Goal: Task Accomplishment & Management: Use online tool/utility

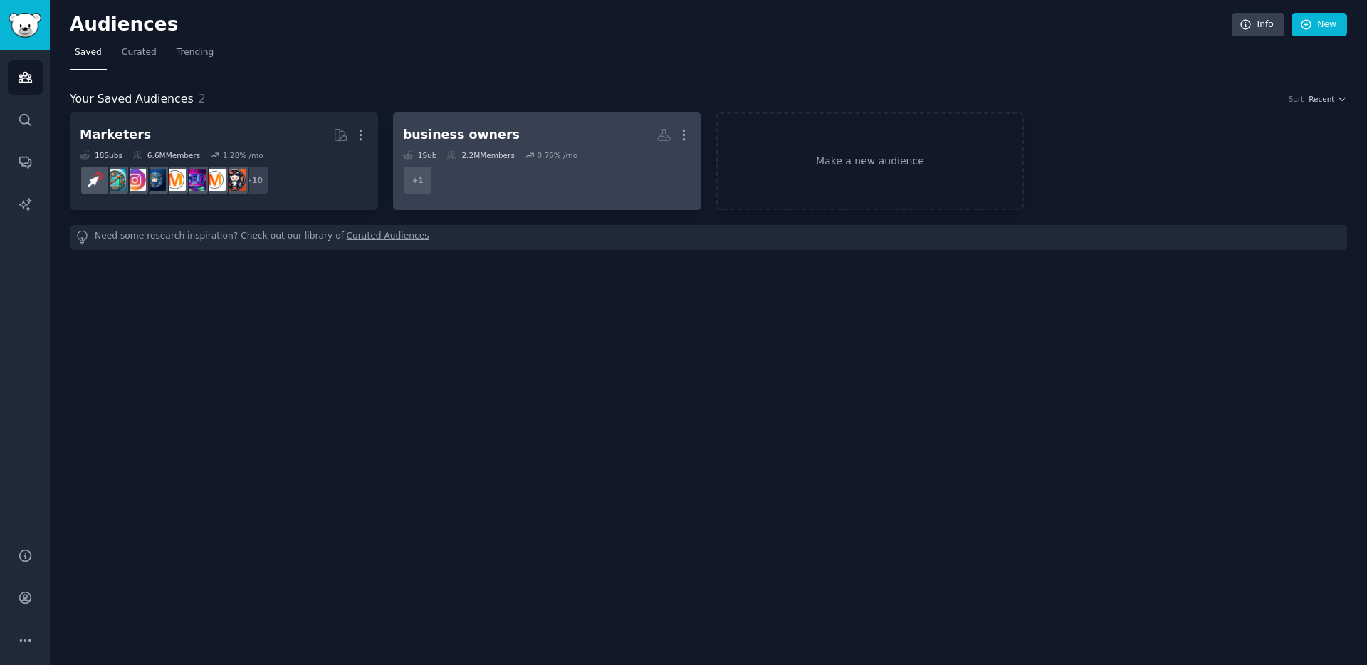
click at [423, 155] on div "1 Sub" at bounding box center [420, 155] width 34 height 10
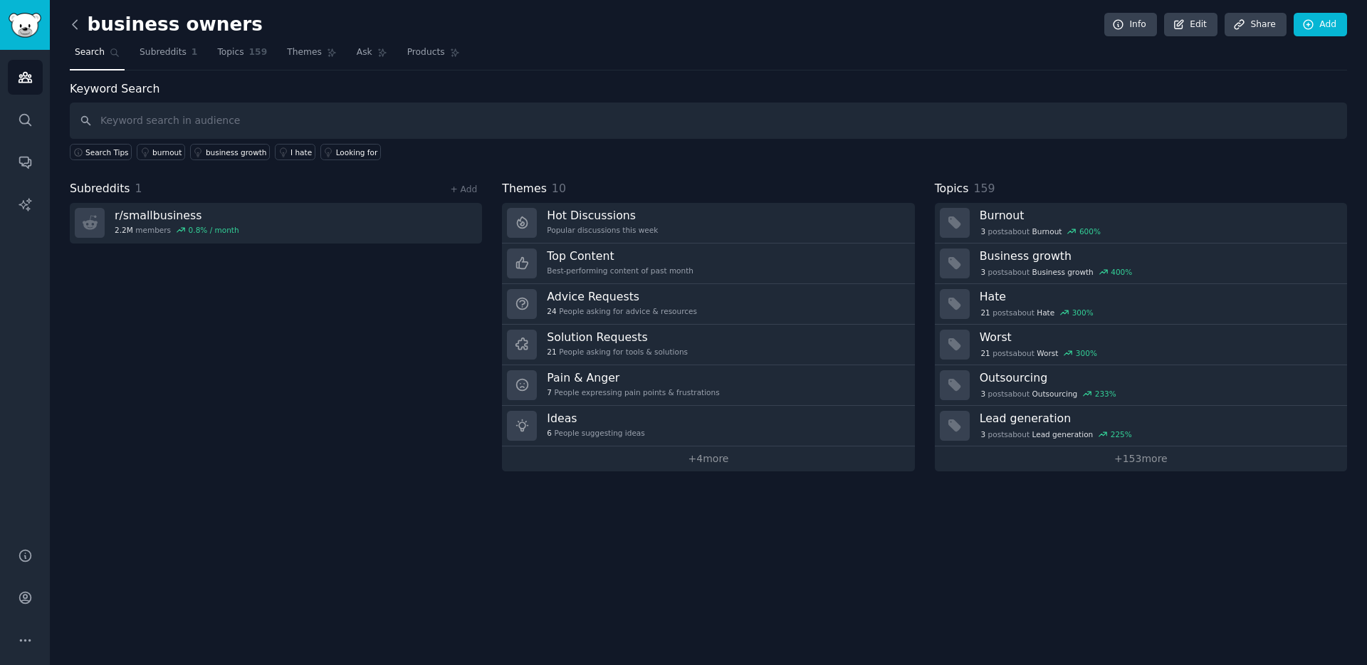
click at [79, 31] on icon at bounding box center [75, 24] width 15 height 15
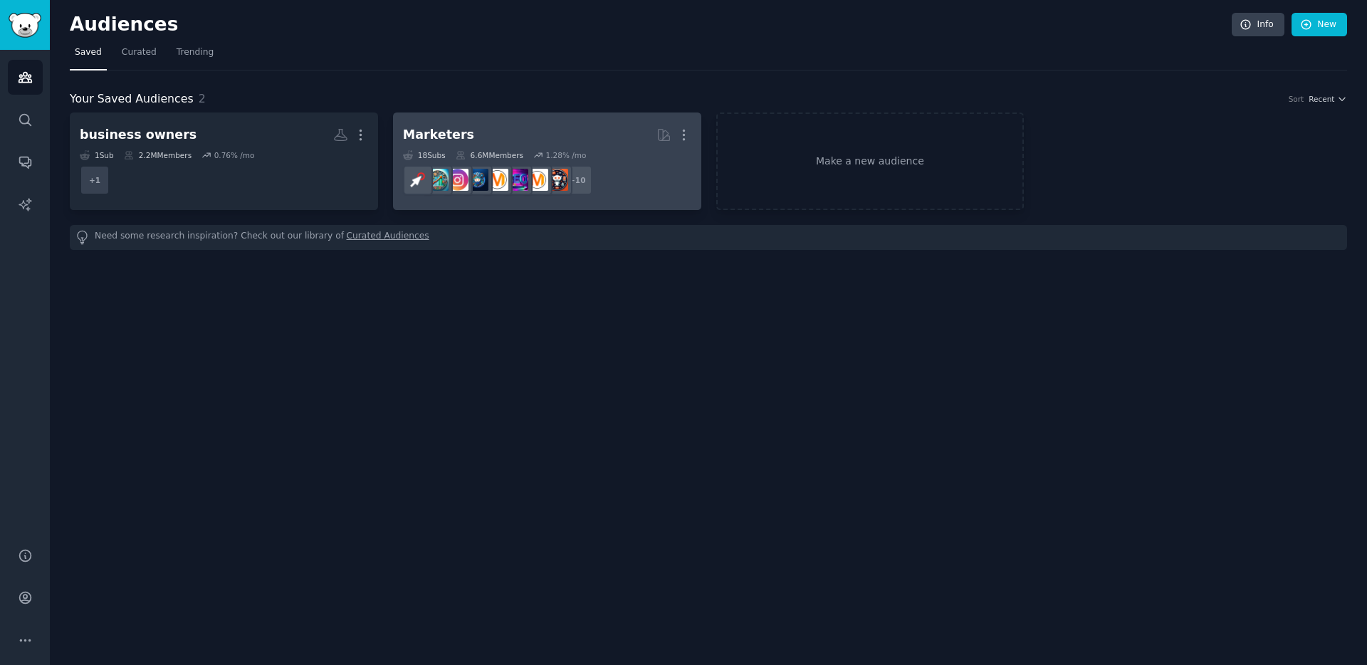
click at [451, 133] on div "Marketers" at bounding box center [438, 135] width 71 height 18
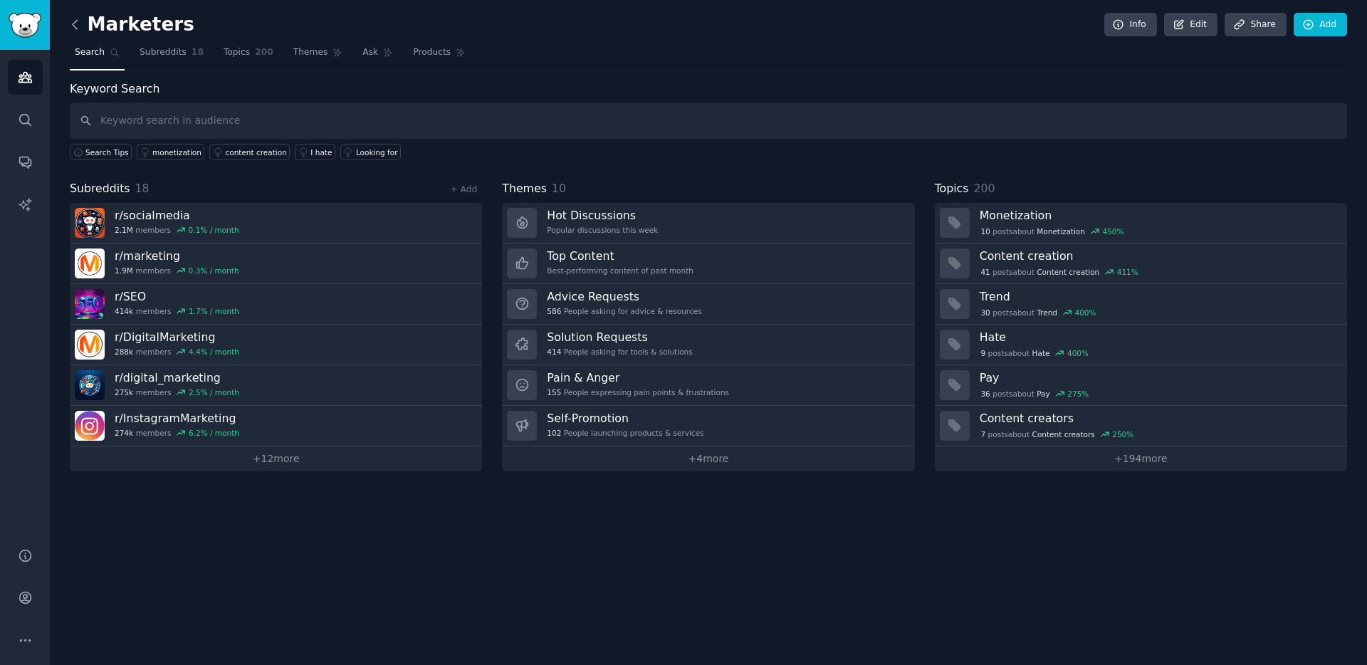
click at [75, 24] on icon at bounding box center [75, 24] width 15 height 15
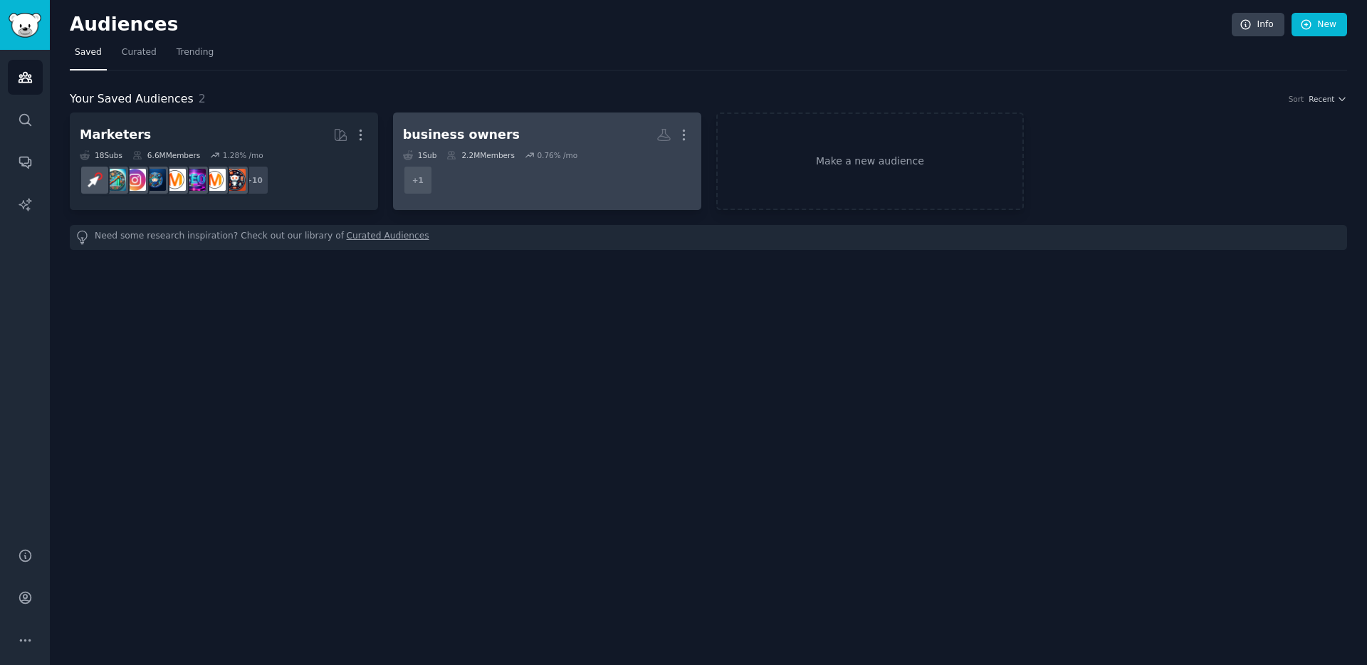
click at [445, 128] on div "business owners" at bounding box center [461, 135] width 117 height 18
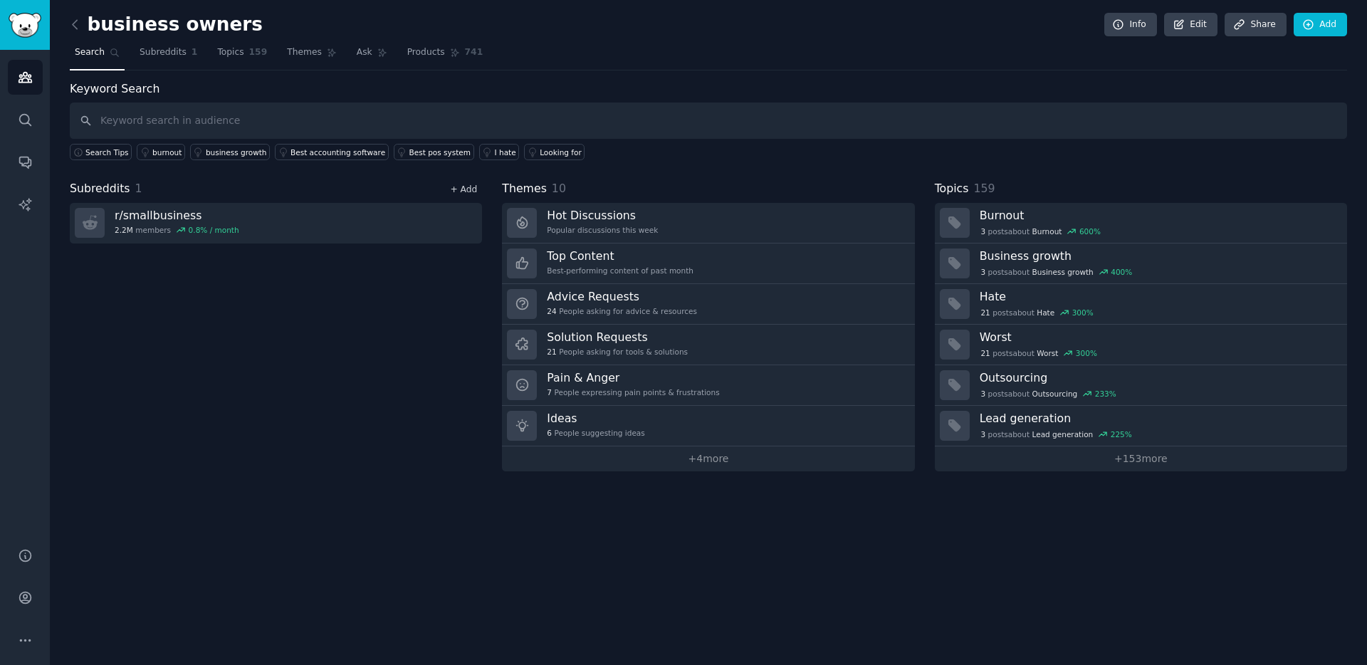
click at [466, 186] on link "+ Add" at bounding box center [463, 189] width 27 height 10
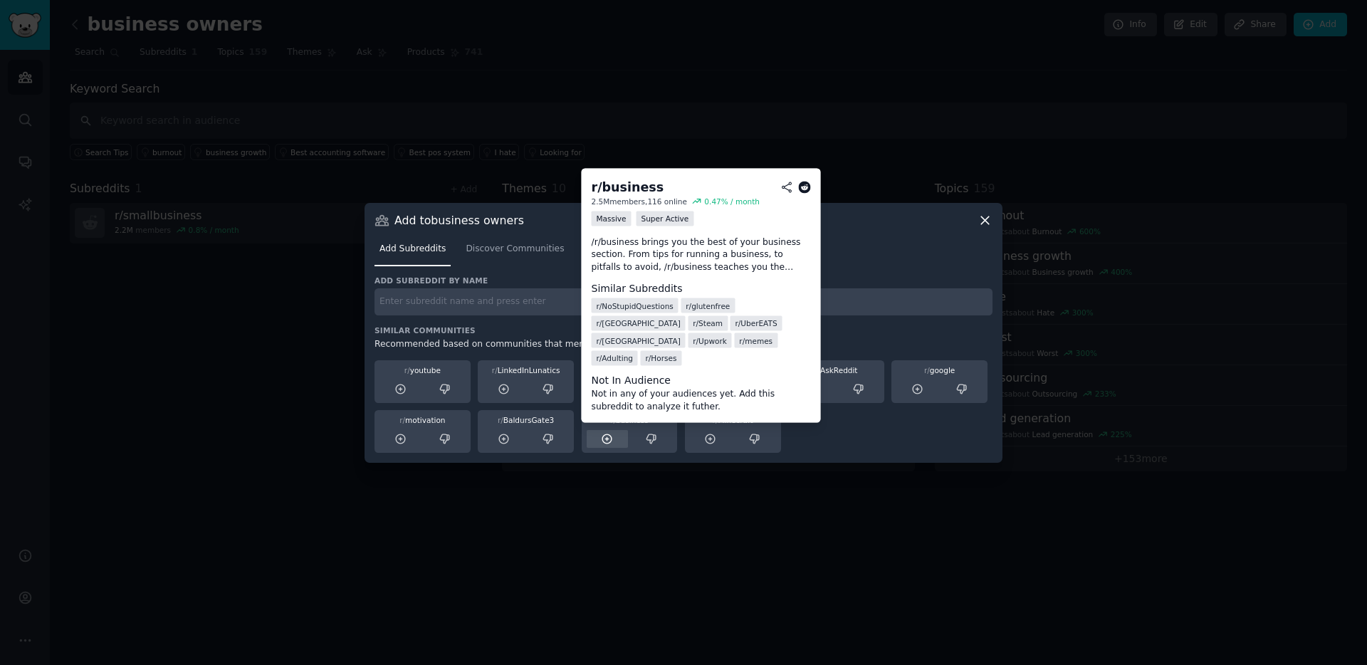
click at [609, 434] on icon at bounding box center [606, 438] width 9 height 9
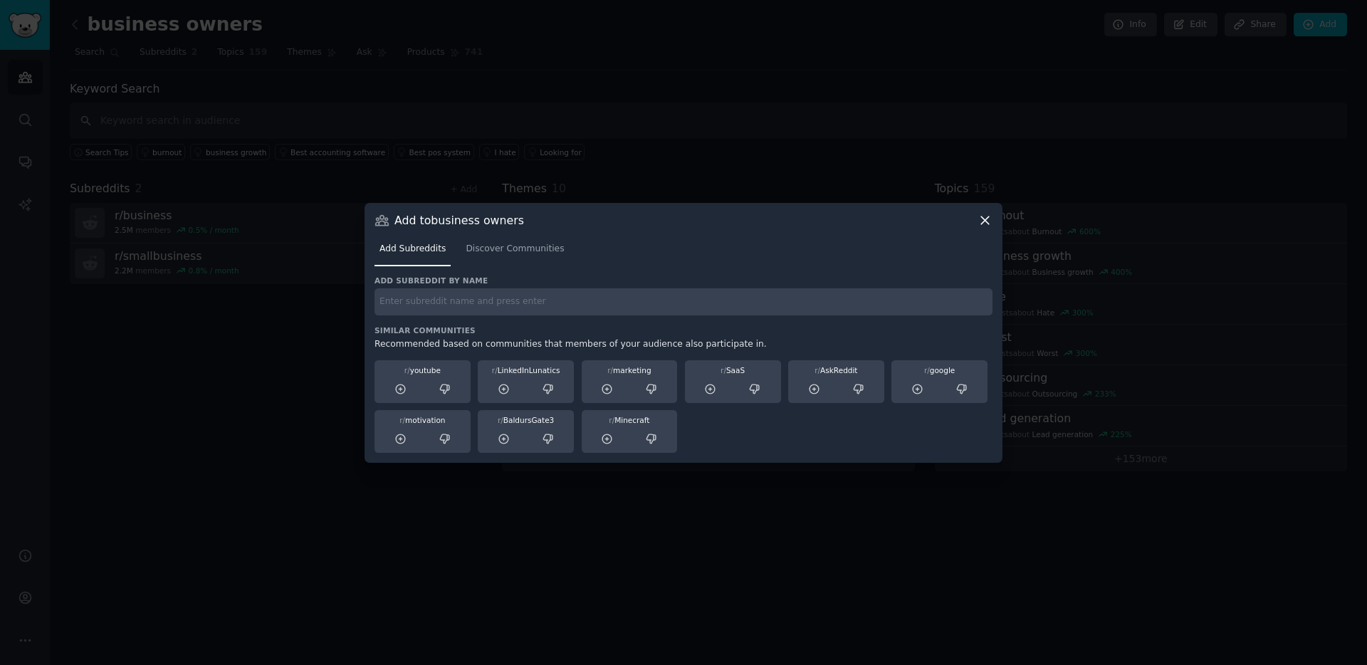
click at [565, 303] on input "text" at bounding box center [684, 302] width 618 height 28
type input "digital marketing"
click at [535, 243] on span "Discover Communities" at bounding box center [515, 249] width 98 height 13
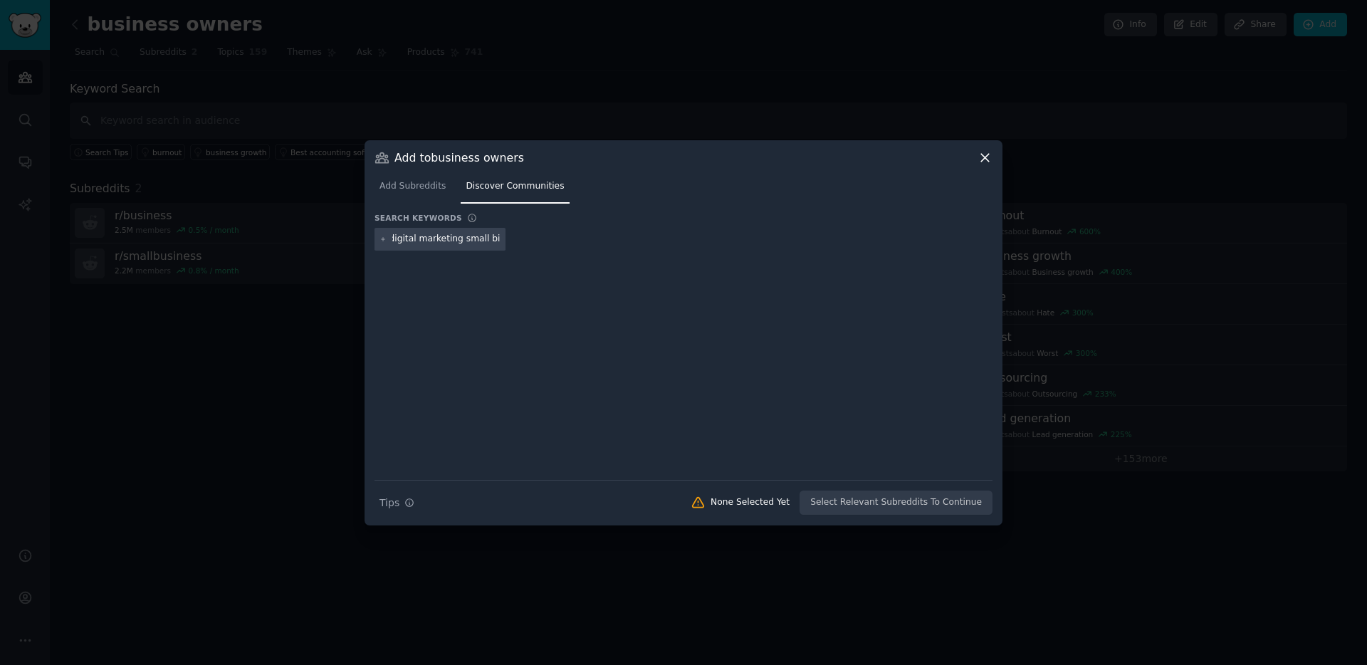
type input "digital marketing small biz"
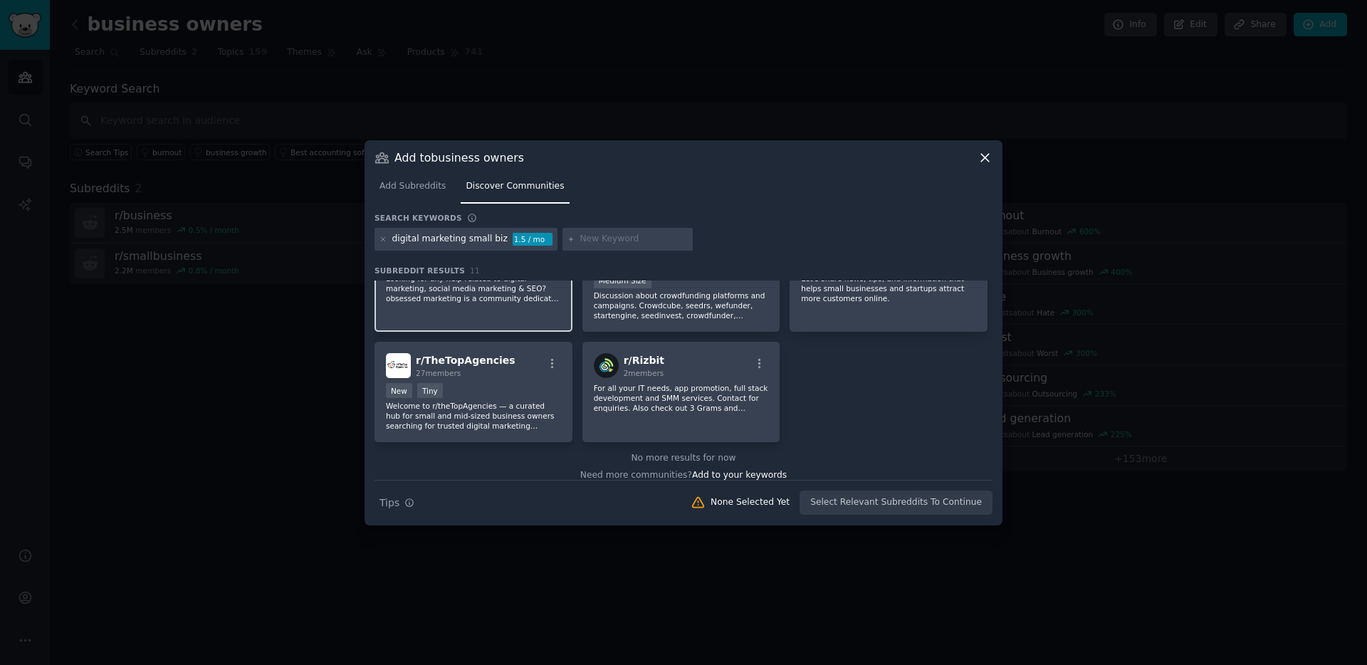
scroll to position [281, 0]
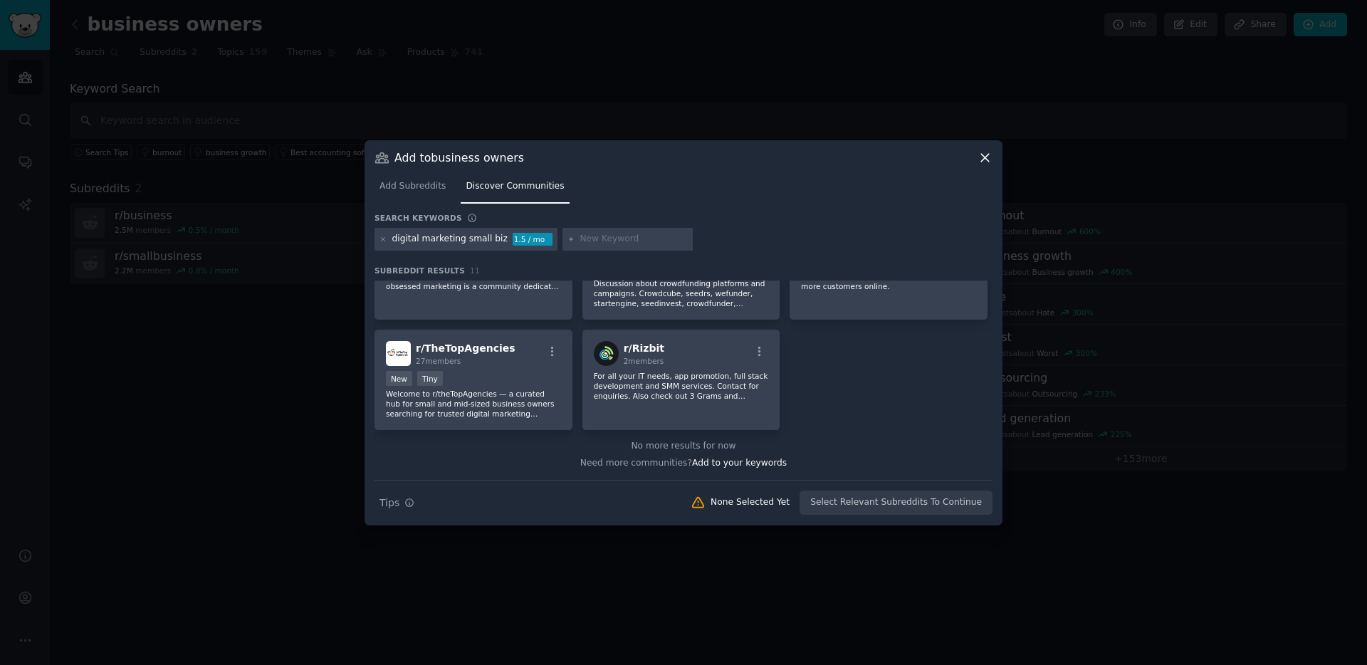
click at [292, 358] on div at bounding box center [683, 332] width 1367 height 665
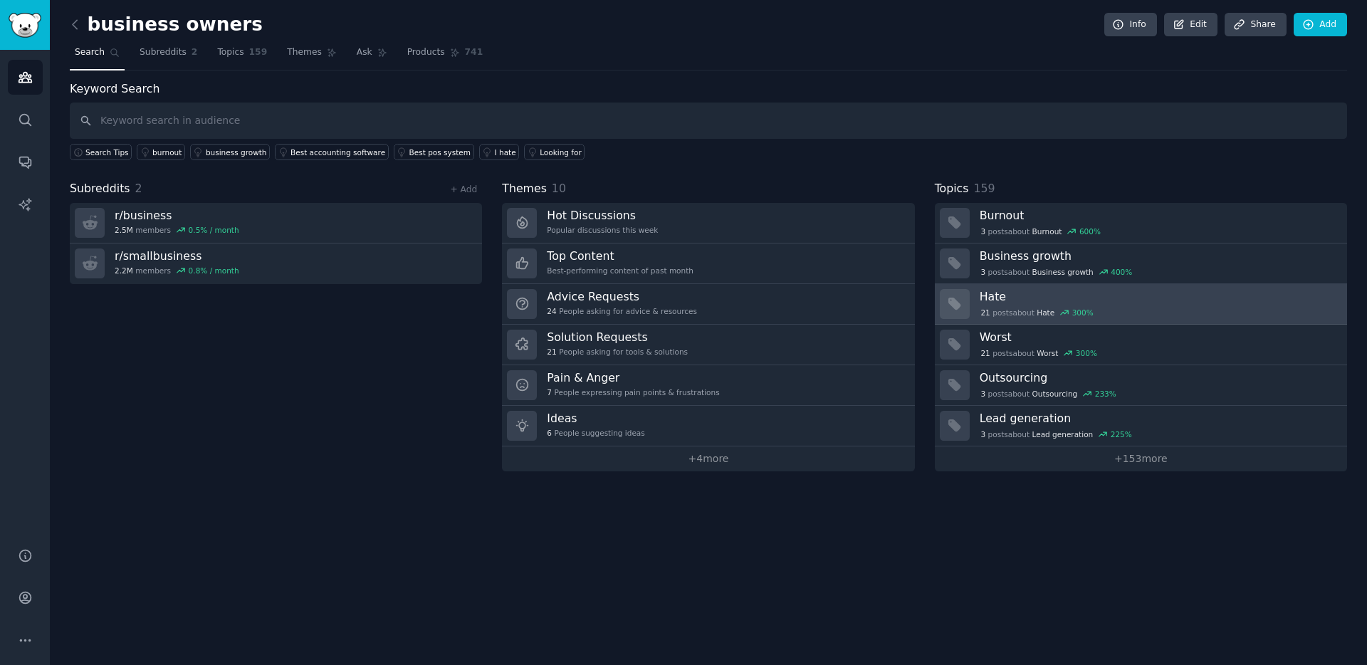
click at [1048, 297] on h3 "Hate" at bounding box center [1158, 296] width 357 height 15
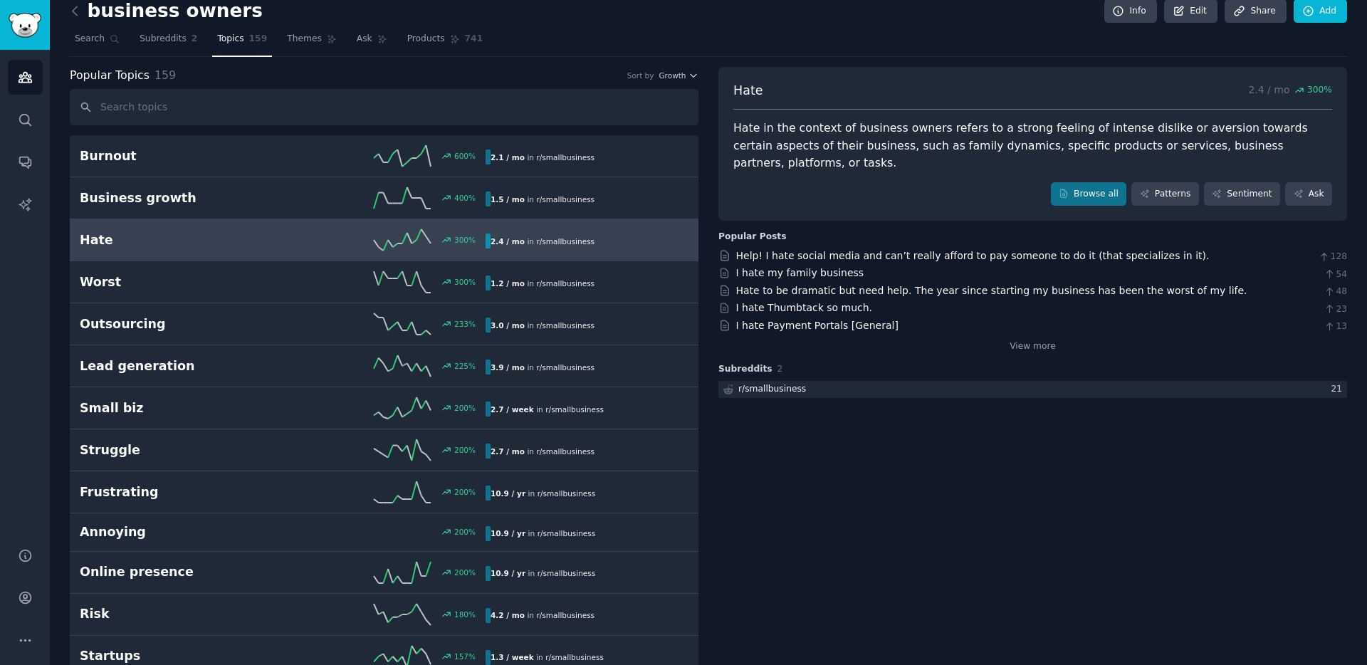
scroll to position [17, 0]
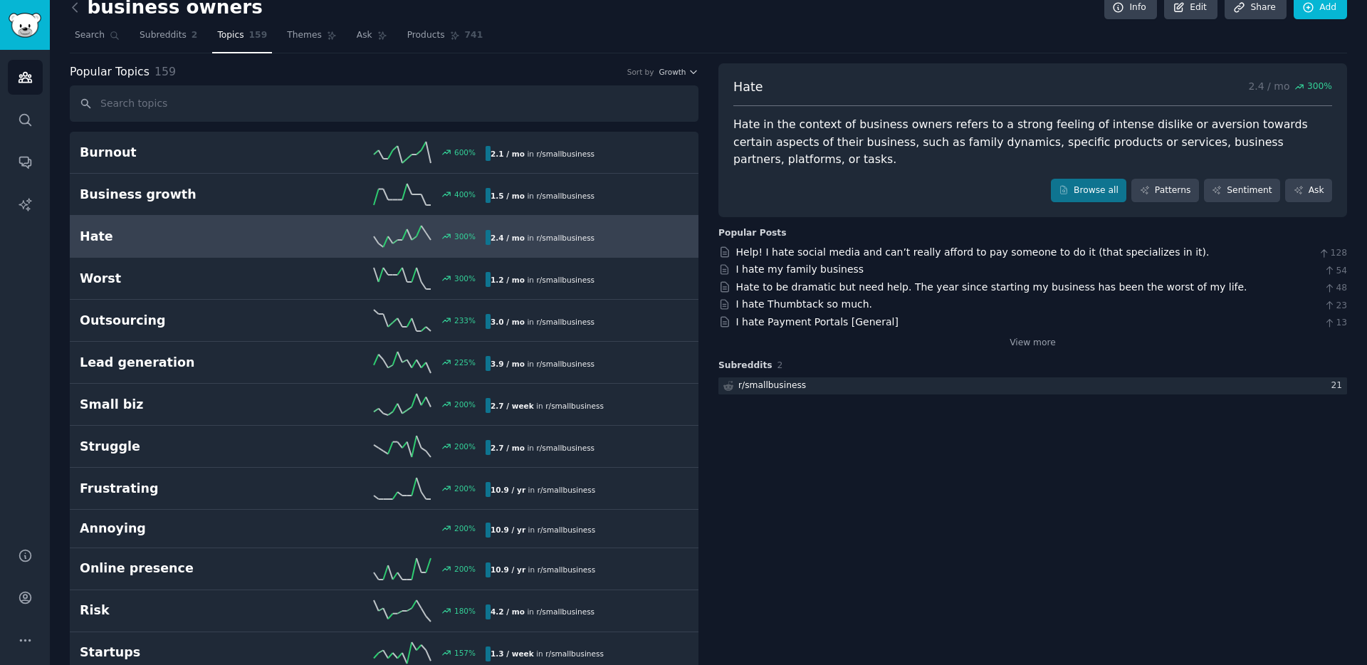
click at [70, 7] on icon at bounding box center [75, 7] width 15 height 15
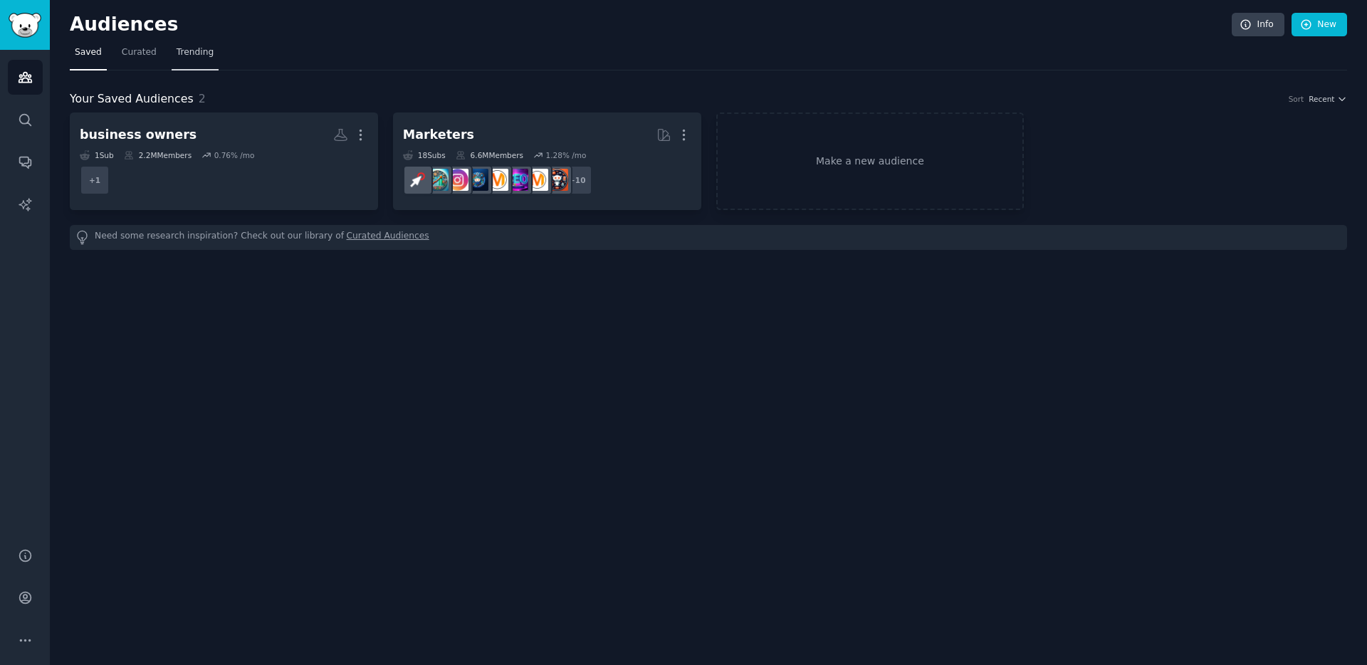
click at [177, 51] on span "Trending" at bounding box center [195, 52] width 37 height 13
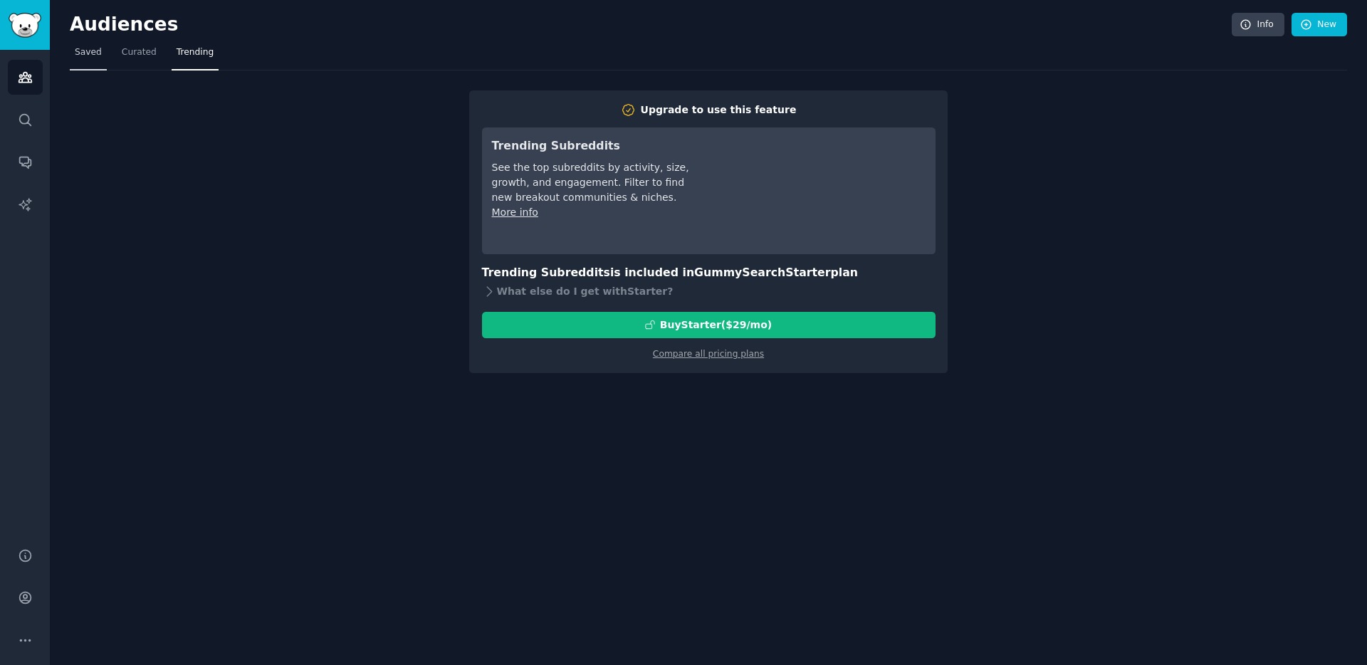
click at [98, 47] on span "Saved" at bounding box center [88, 52] width 27 height 13
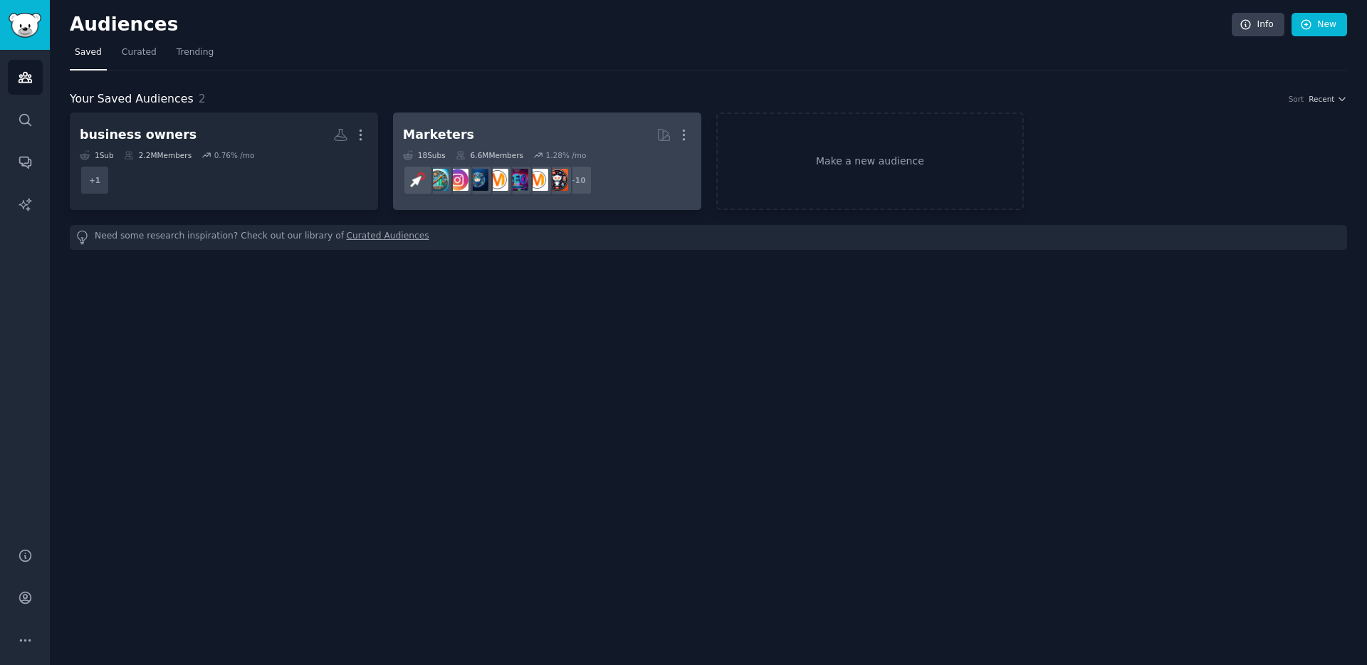
click at [457, 138] on div "Marketers" at bounding box center [438, 135] width 71 height 18
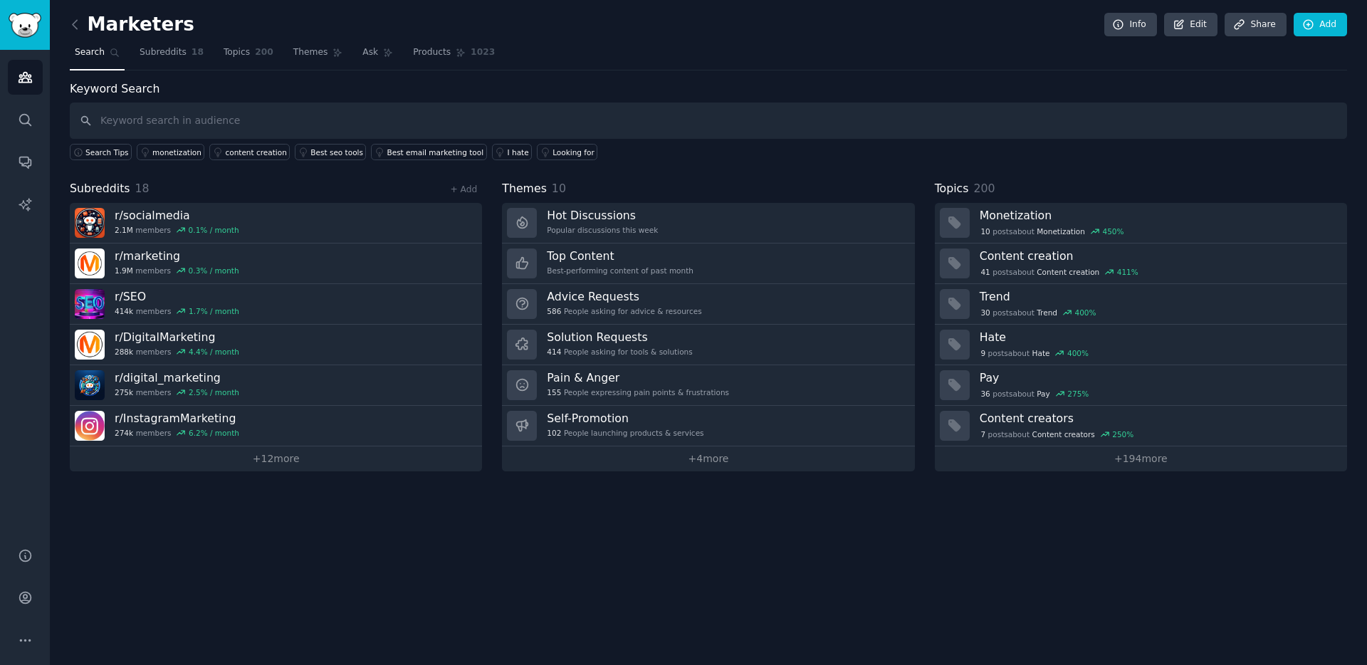
click at [78, 33] on link at bounding box center [79, 25] width 18 height 23
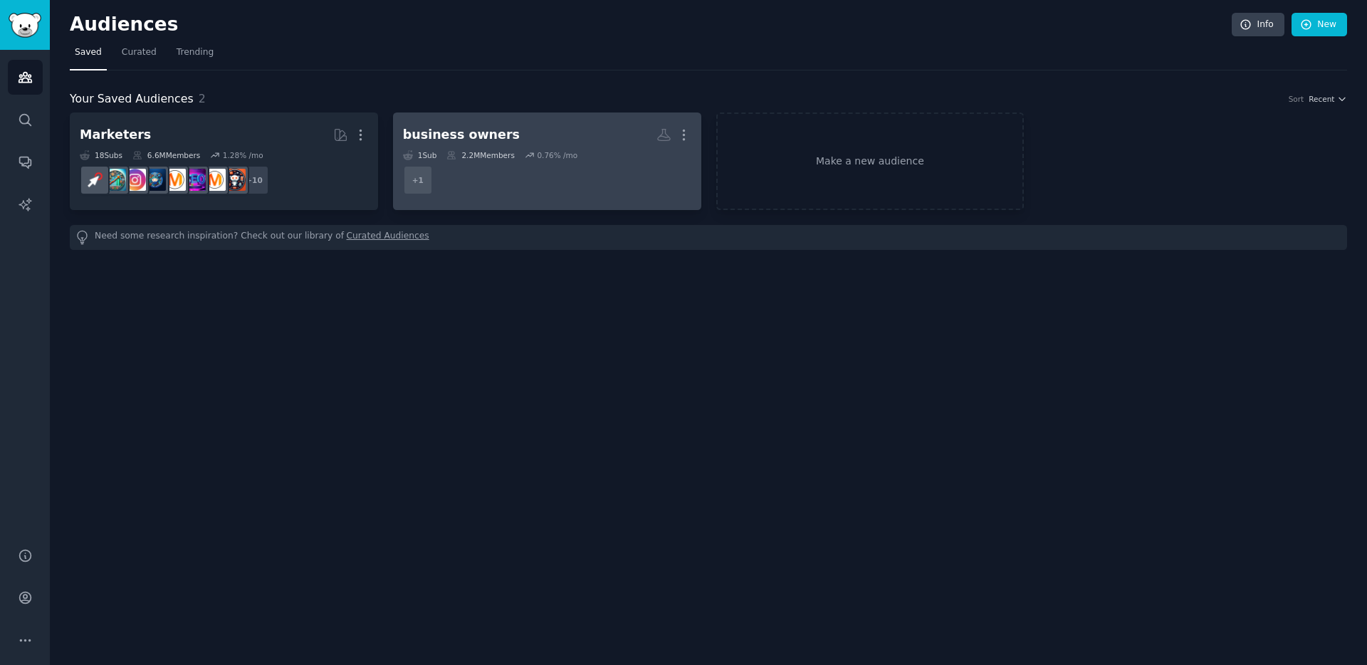
click at [438, 131] on div "business owners" at bounding box center [461, 135] width 117 height 18
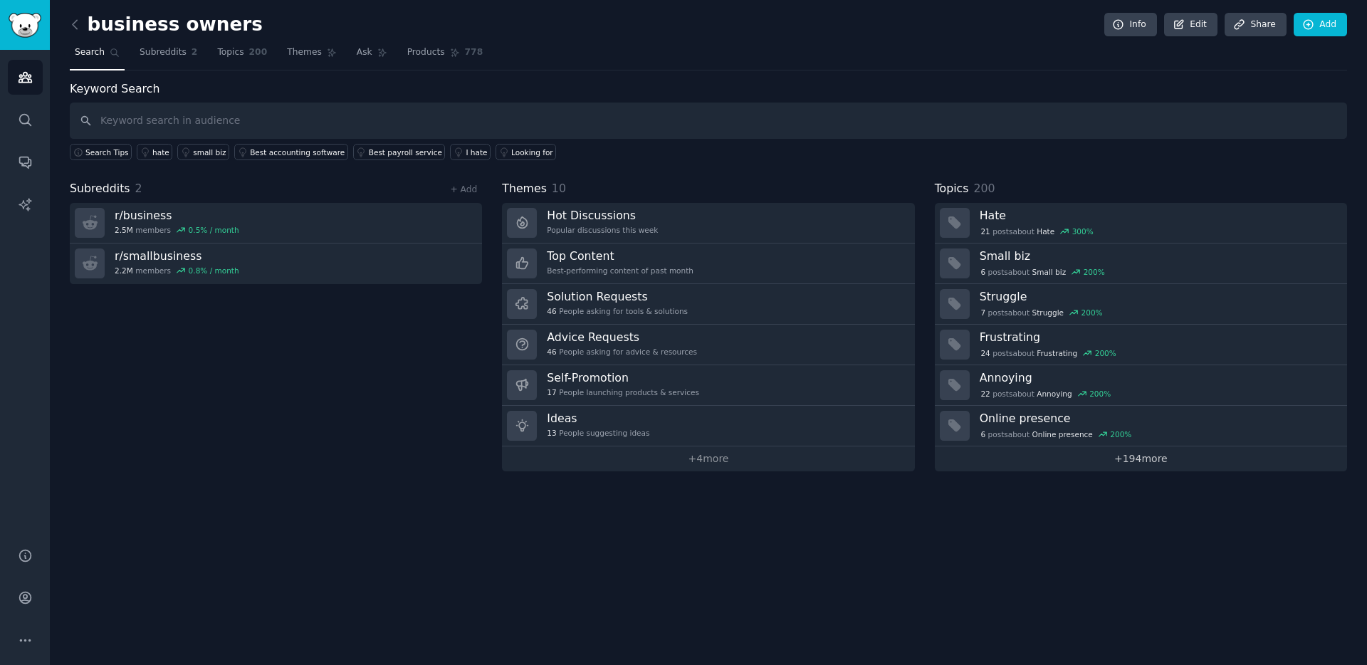
click at [1065, 460] on link "+ 194 more" at bounding box center [1141, 458] width 412 height 25
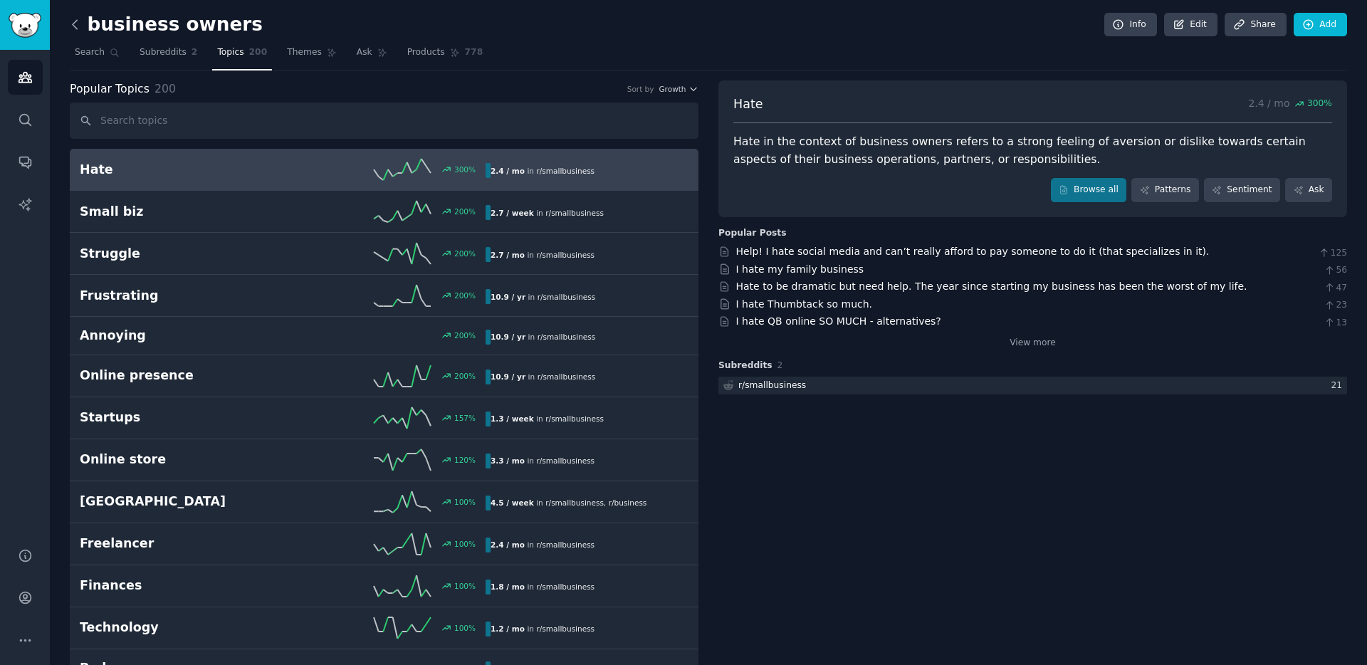
click at [76, 21] on icon at bounding box center [75, 24] width 15 height 15
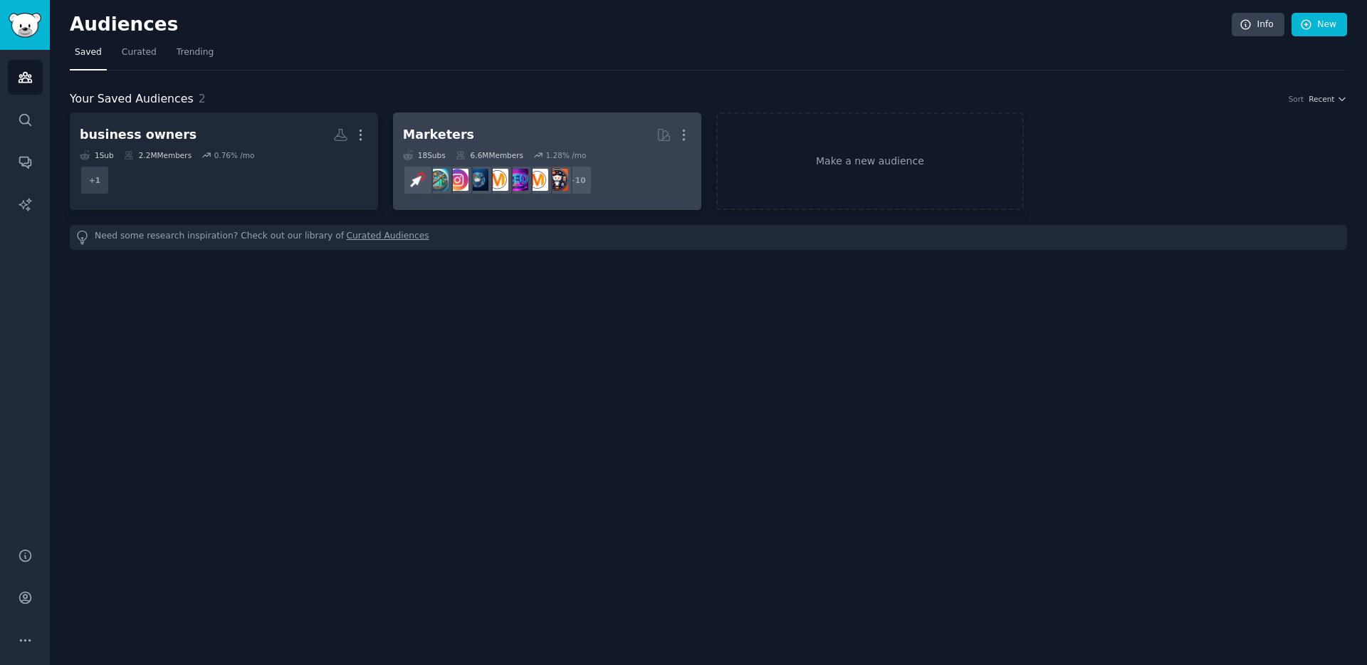
click at [639, 196] on dd "+ 10" at bounding box center [547, 180] width 288 height 40
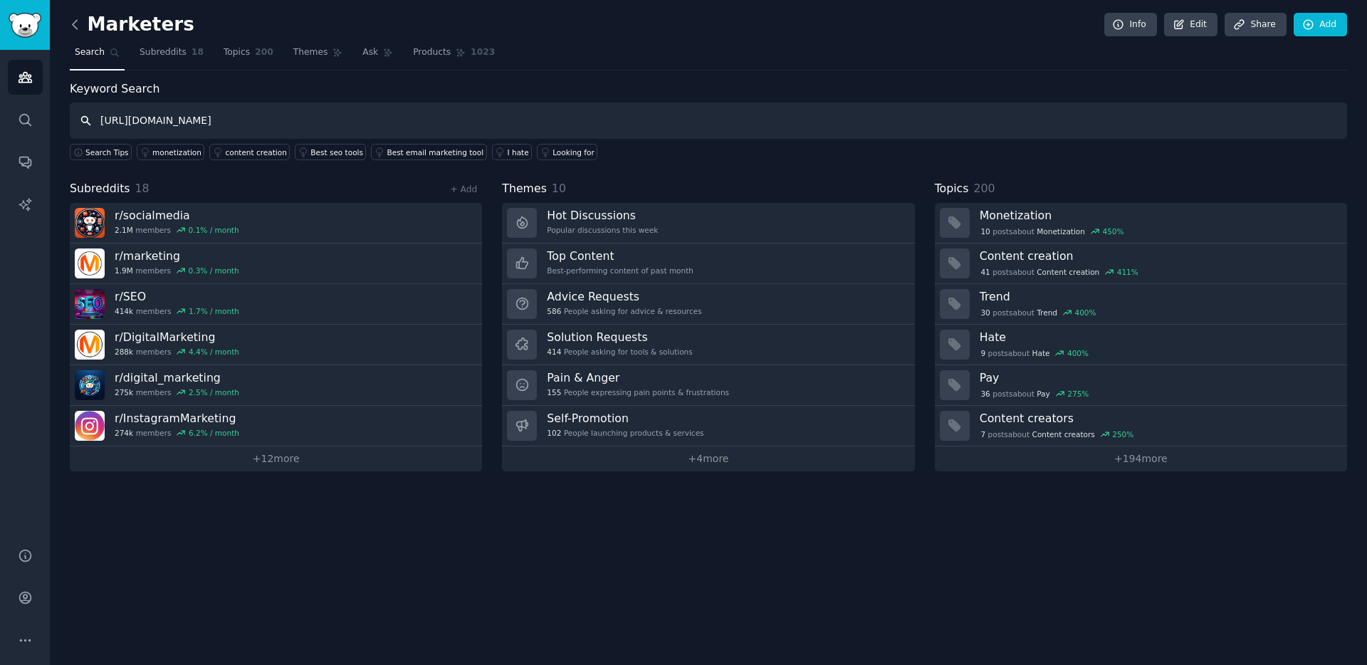
type input "[URL][DOMAIN_NAME]"
click at [79, 31] on icon at bounding box center [75, 24] width 15 height 15
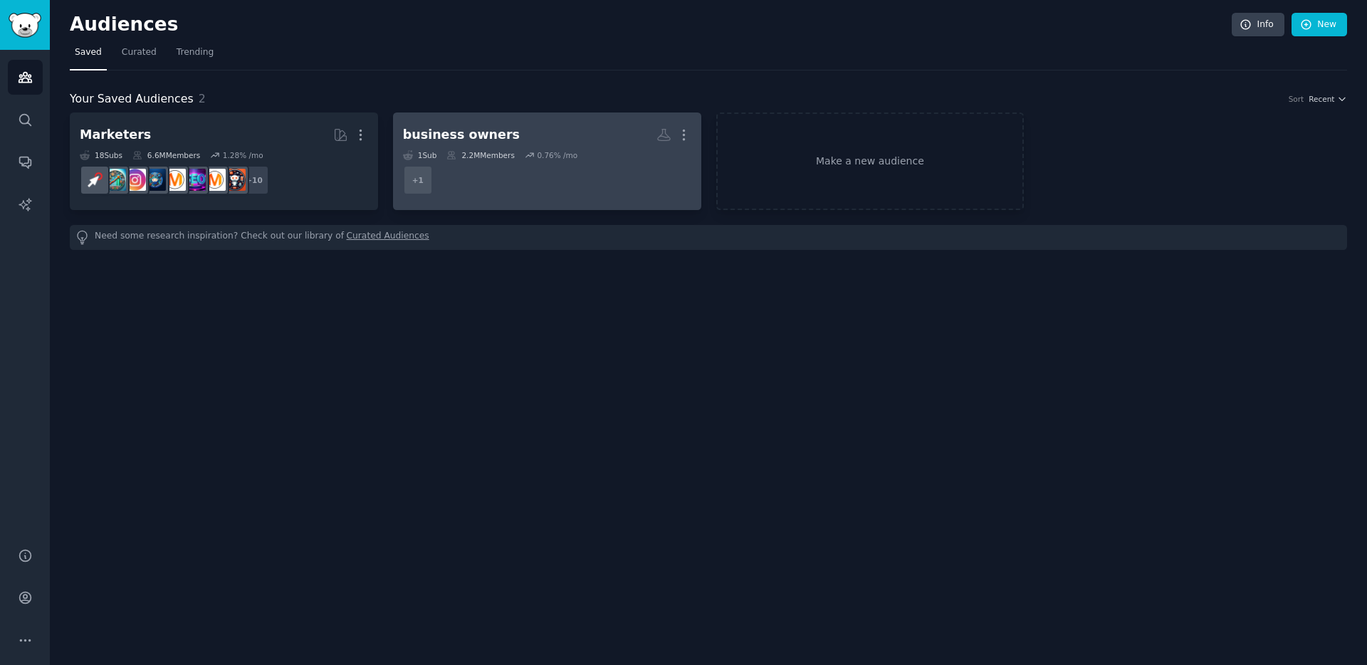
click at [419, 138] on div "business owners" at bounding box center [461, 135] width 117 height 18
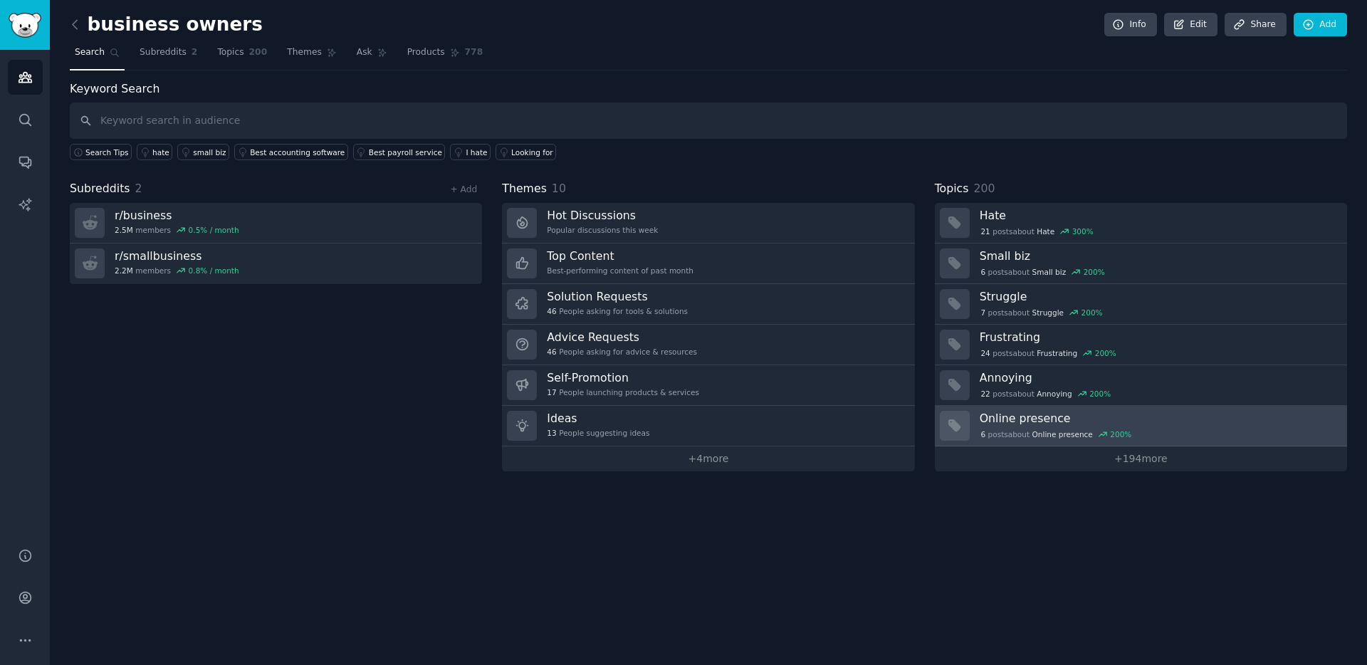
click at [1062, 428] on div "6 post s about Online presence 200 %" at bounding box center [1056, 434] width 153 height 13
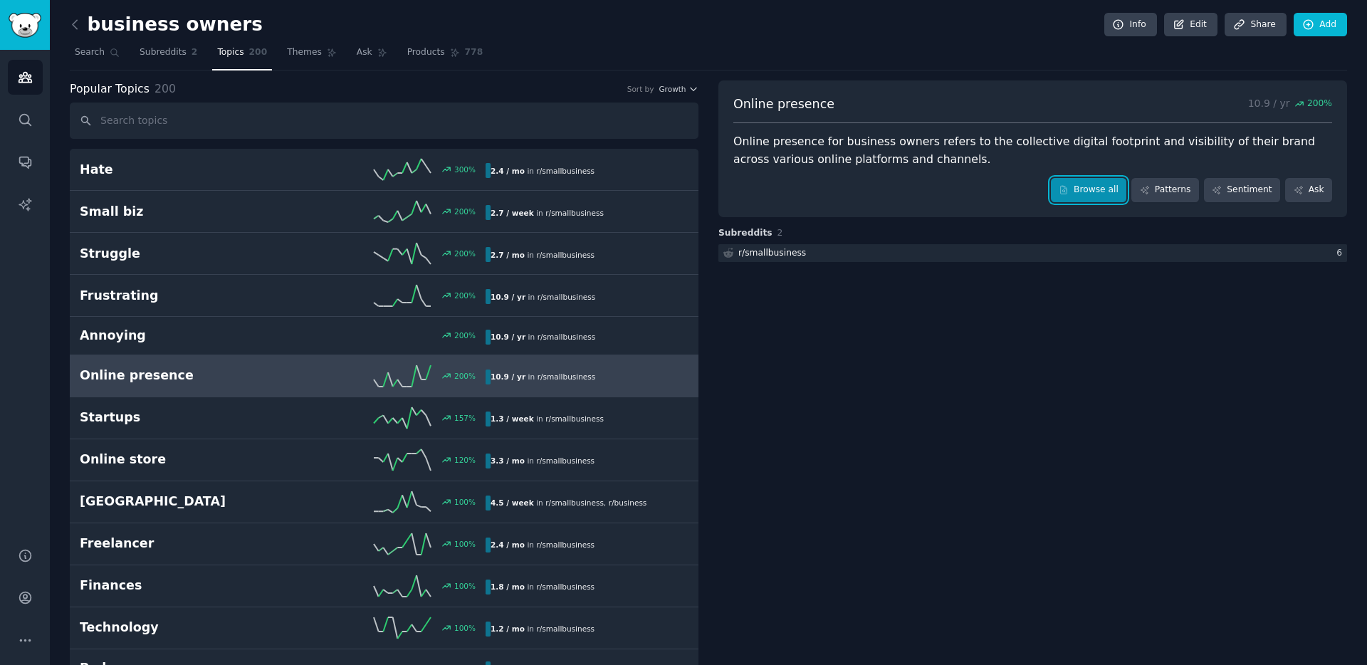
click at [1096, 196] on link "Browse all" at bounding box center [1089, 190] width 76 height 24
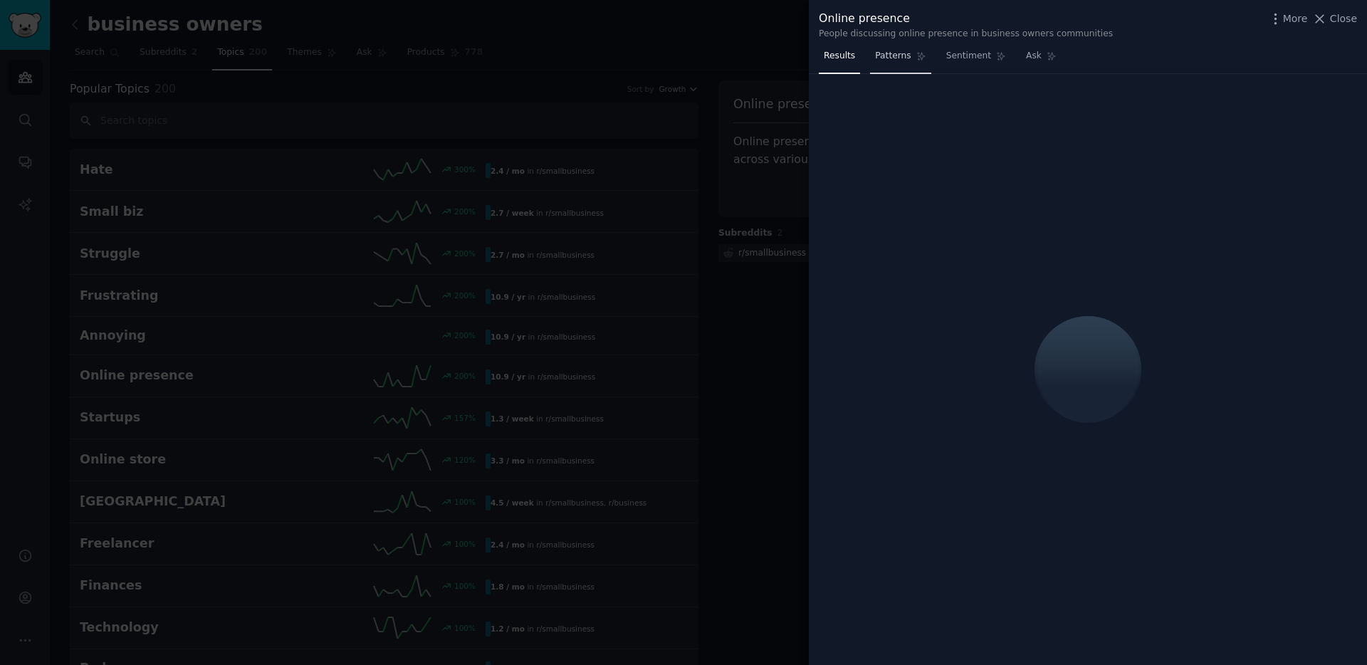
click at [905, 45] on link "Patterns" at bounding box center [900, 59] width 61 height 29
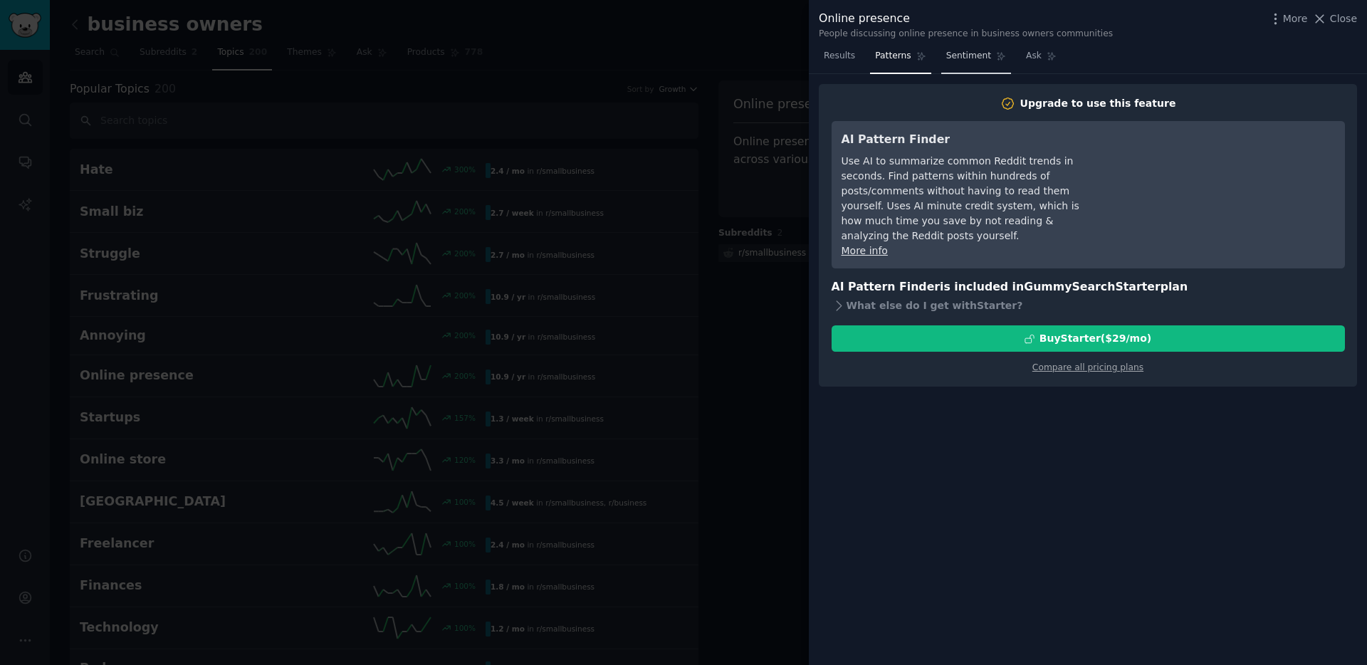
click at [973, 60] on span "Sentiment" at bounding box center [968, 56] width 45 height 13
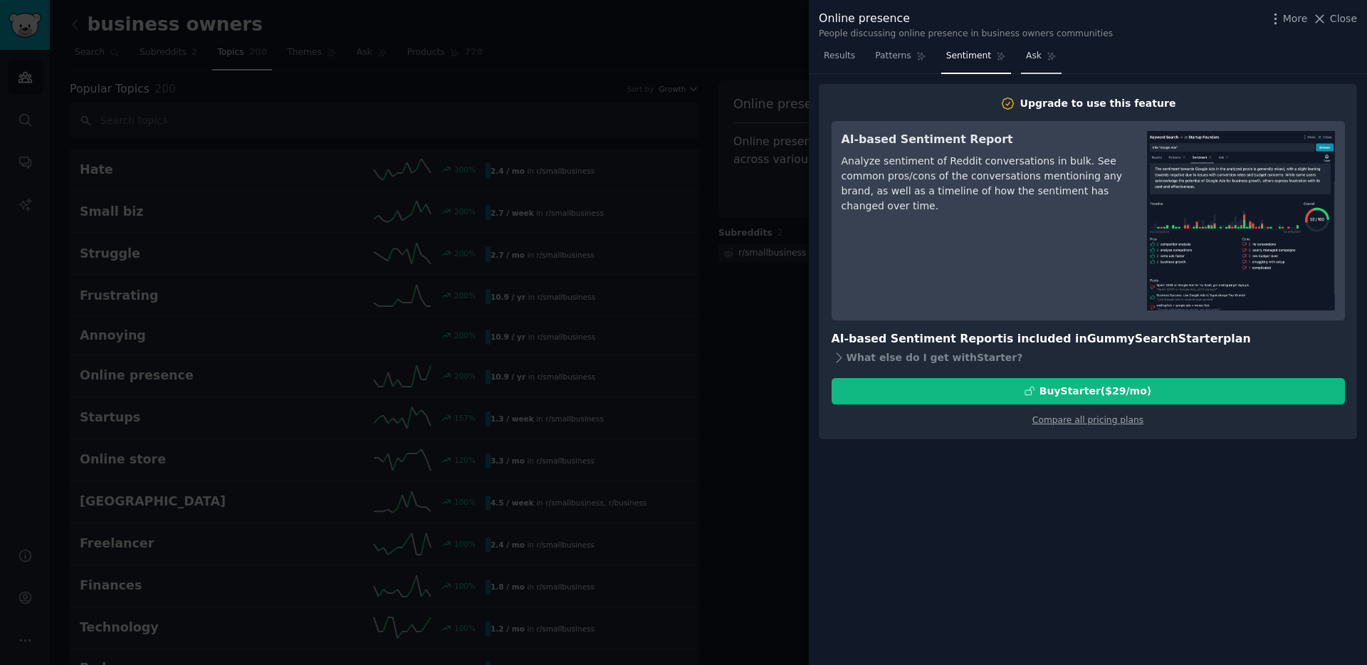
click at [1035, 53] on span "Ask" at bounding box center [1034, 56] width 16 height 13
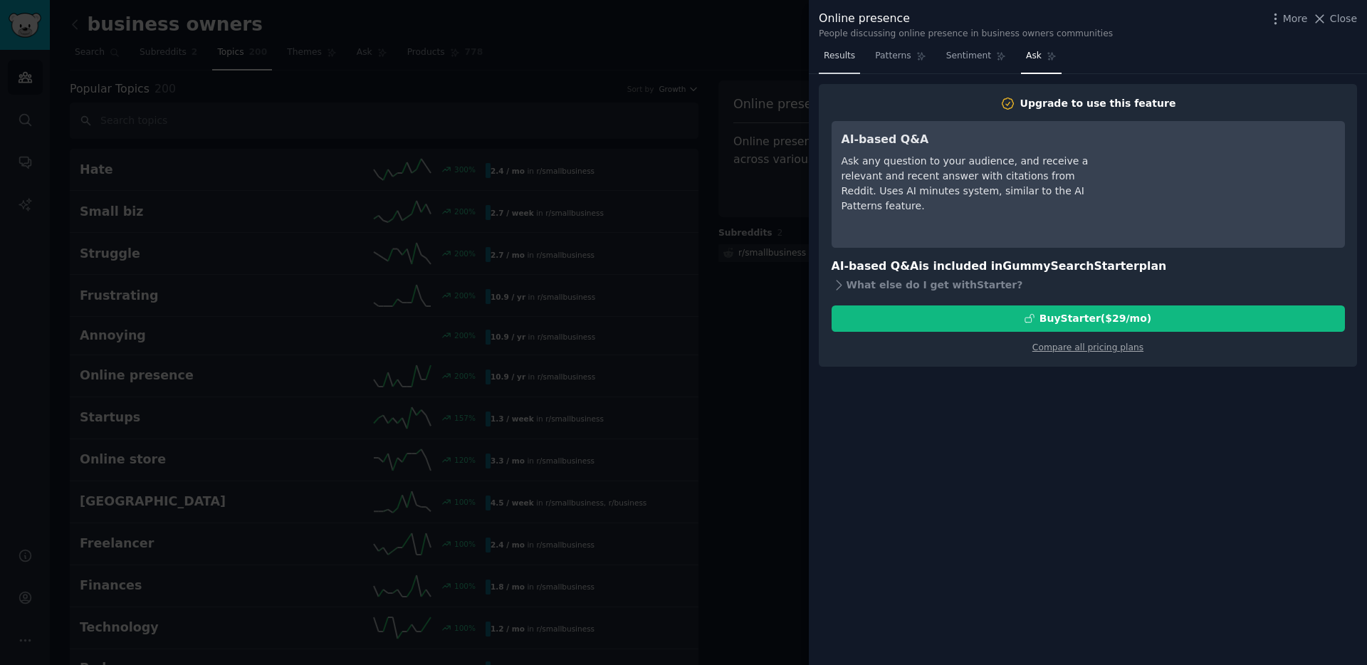
click at [845, 61] on span "Results" at bounding box center [839, 56] width 31 height 13
